Goal: Check status: Check status

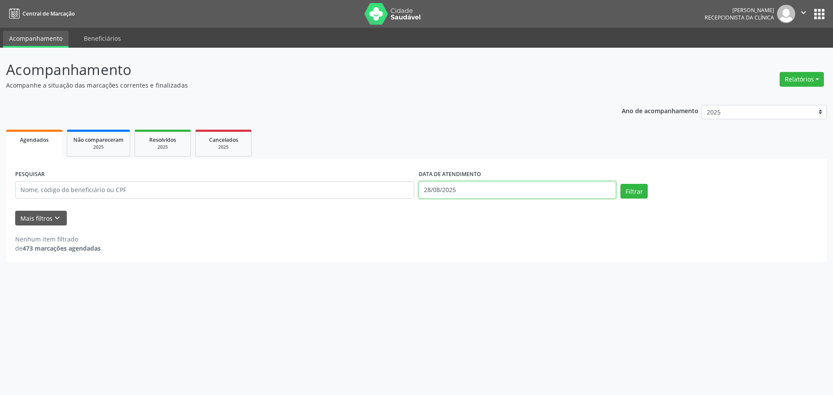
click at [592, 187] on input "28/08/2025" at bounding box center [516, 189] width 197 height 17
click at [519, 302] on span "29" at bounding box center [520, 304] width 17 height 17
type input "[DATE]"
click at [519, 302] on span "29" at bounding box center [520, 304] width 17 height 17
click at [637, 187] on button "Filtrar" at bounding box center [633, 191] width 27 height 15
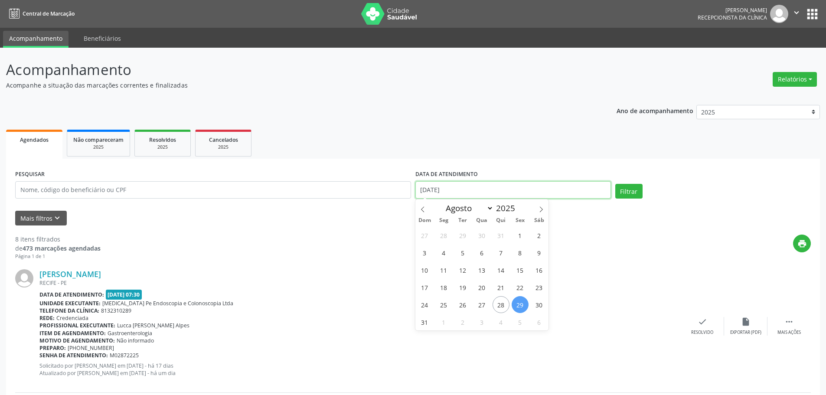
click at [478, 186] on input "[DATE]" at bounding box center [513, 189] width 196 height 17
click at [521, 290] on span "22" at bounding box center [520, 287] width 17 height 17
type input "[DATE]"
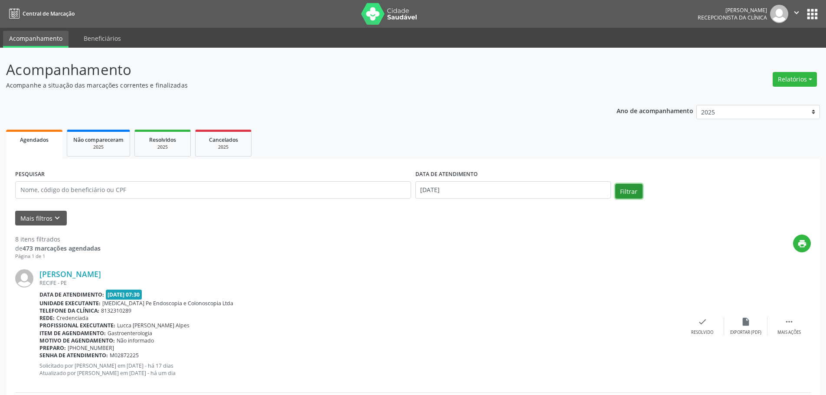
click at [618, 192] on button "Filtrar" at bounding box center [628, 191] width 27 height 15
